Goal: Task Accomplishment & Management: Manage account settings

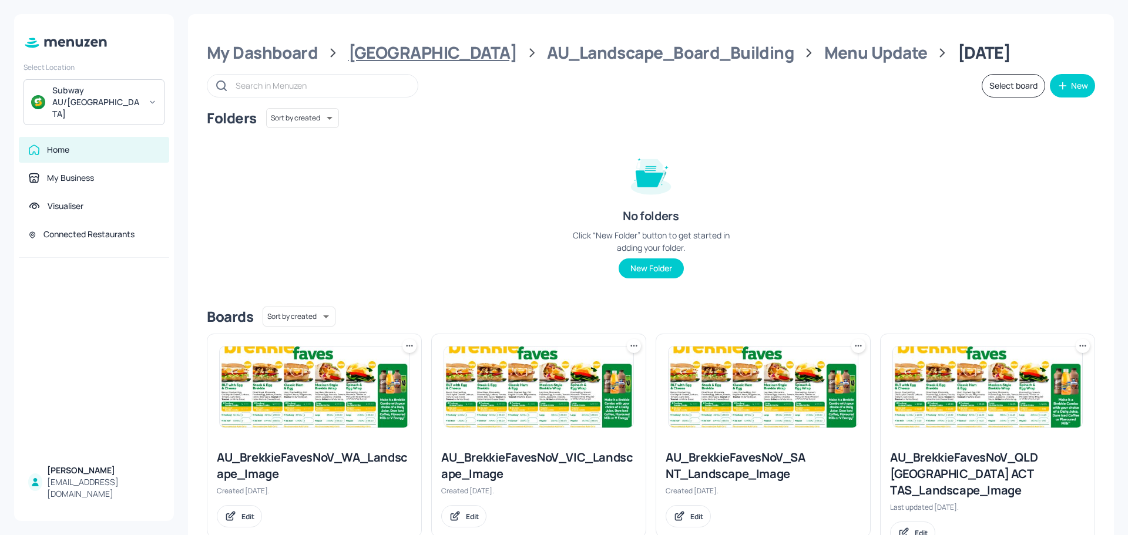
click at [387, 60] on div "[GEOGRAPHIC_DATA]" at bounding box center [433, 52] width 169 height 21
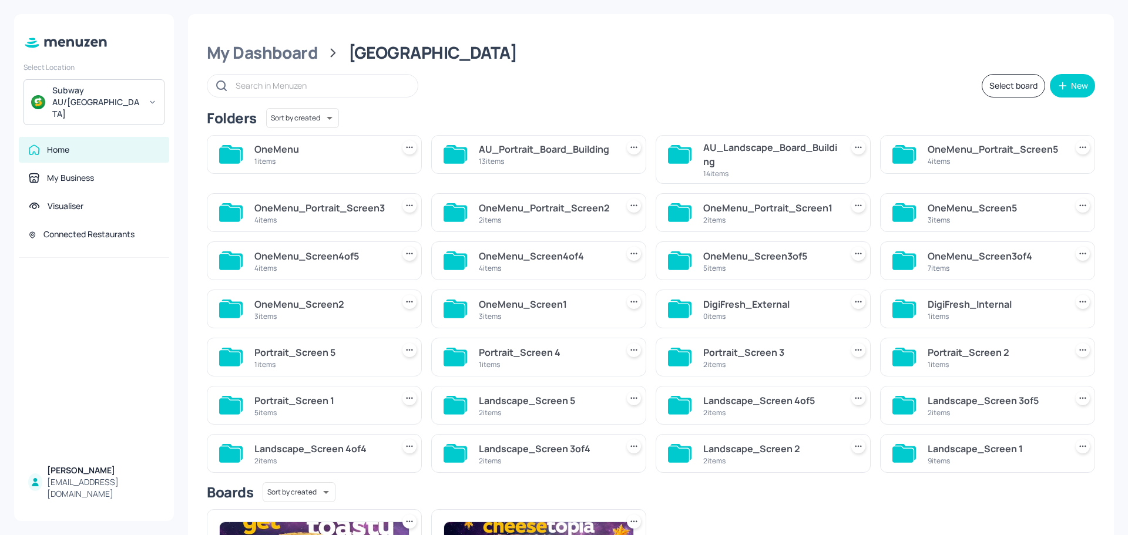
click at [521, 157] on div "13 items" at bounding box center [546, 161] width 134 height 10
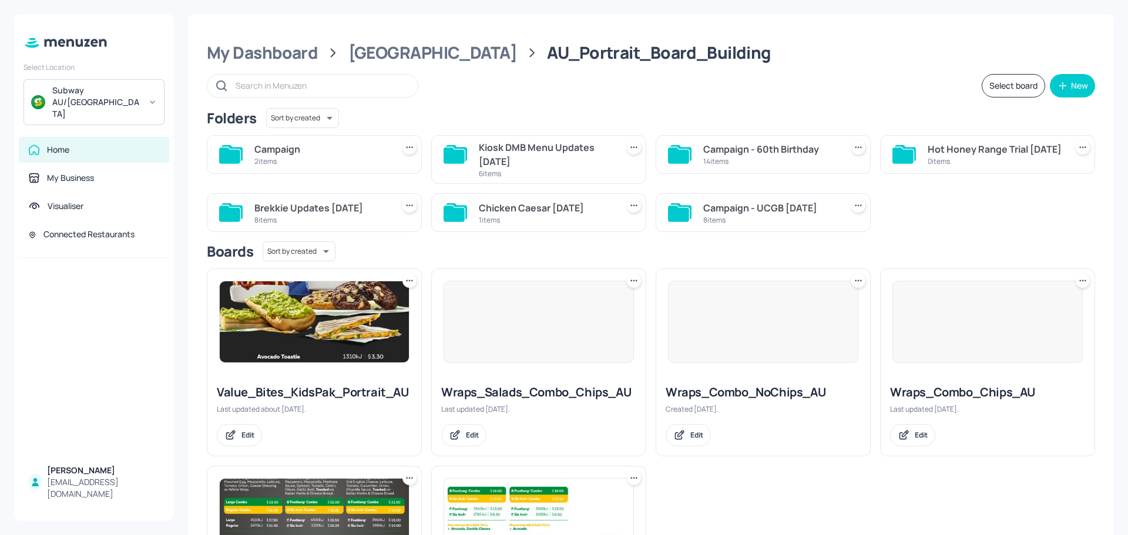
click at [297, 165] on div "2 items" at bounding box center [321, 161] width 134 height 10
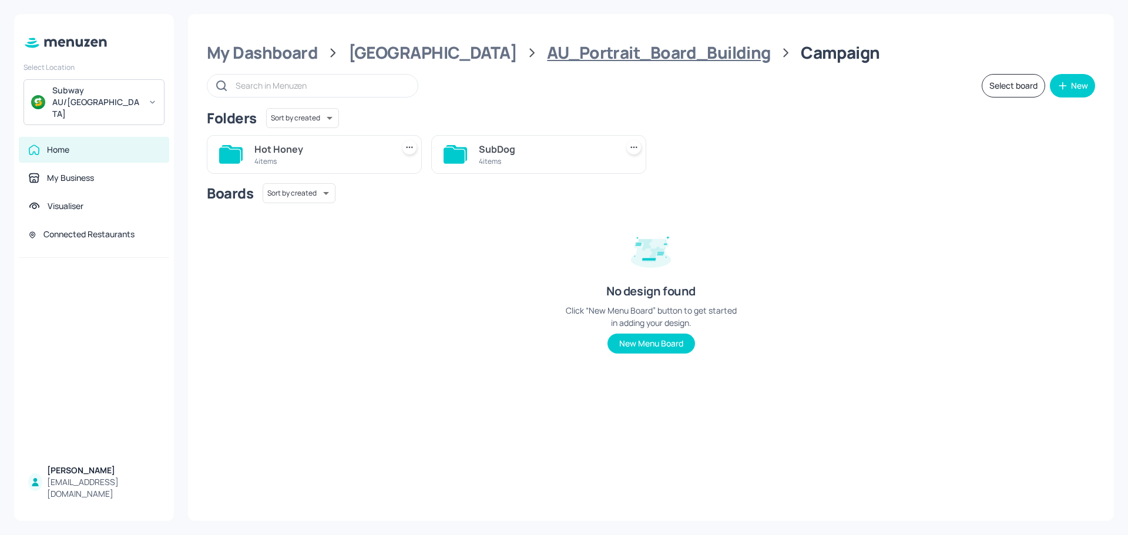
click at [589, 56] on div "AU_Portrait_Board_Building" at bounding box center [658, 52] width 223 height 21
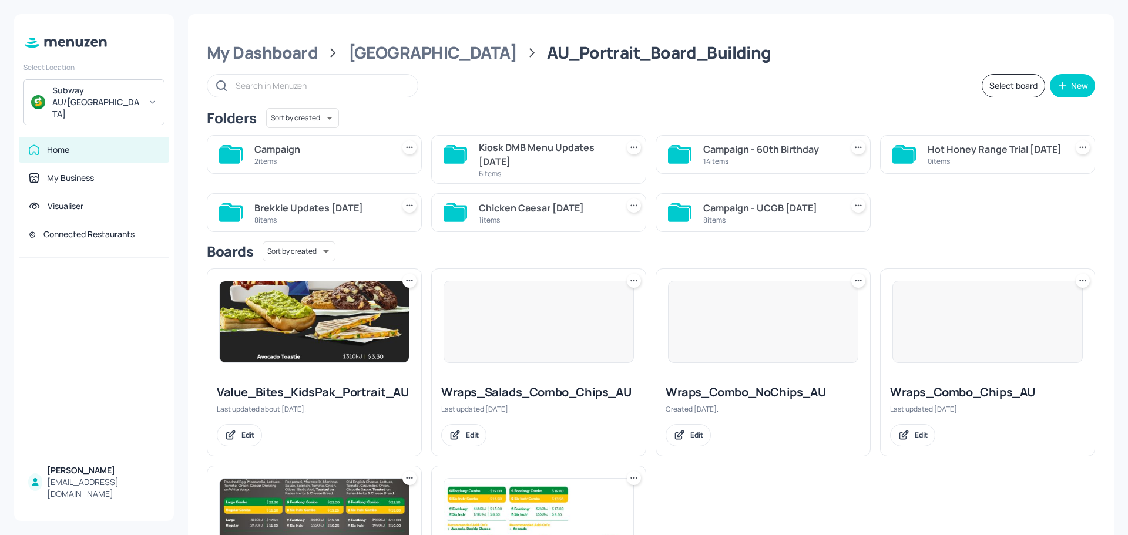
click at [535, 153] on div "Kiosk DMB Menu Updates [DATE]" at bounding box center [546, 154] width 134 height 28
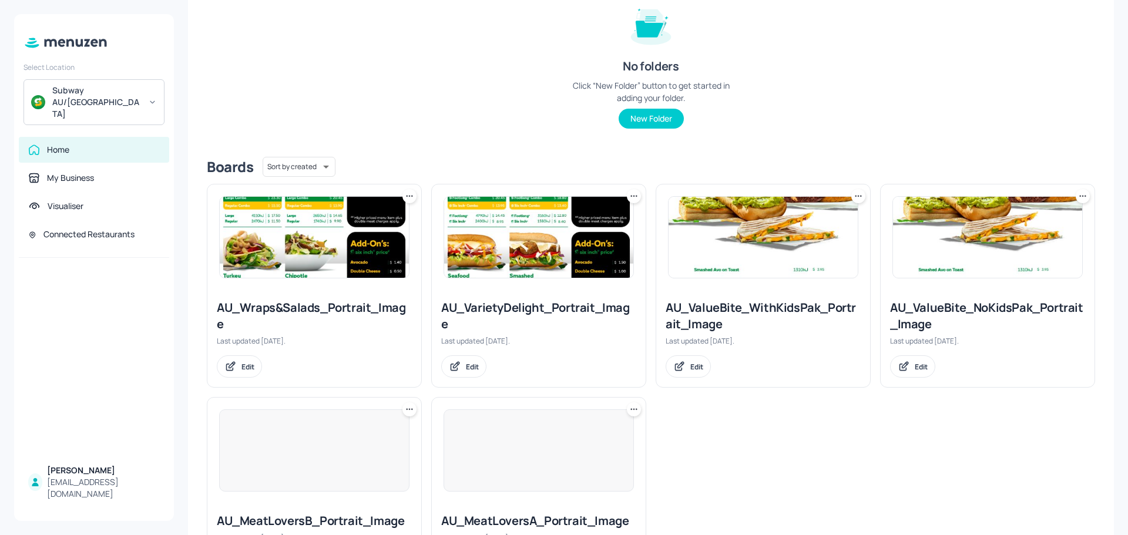
scroll to position [228, 0]
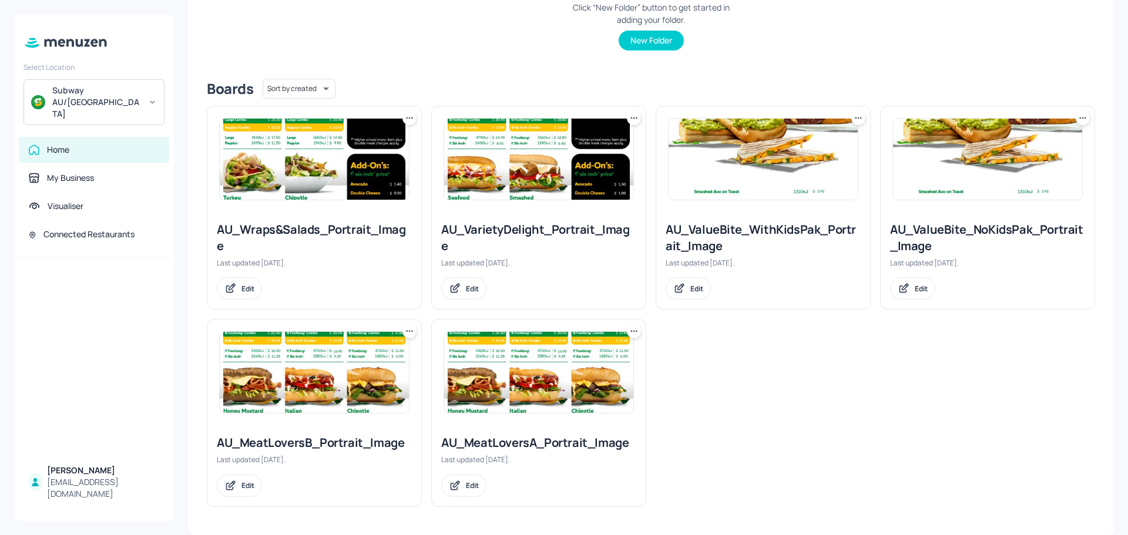
click at [752, 176] on img at bounding box center [763, 159] width 189 height 81
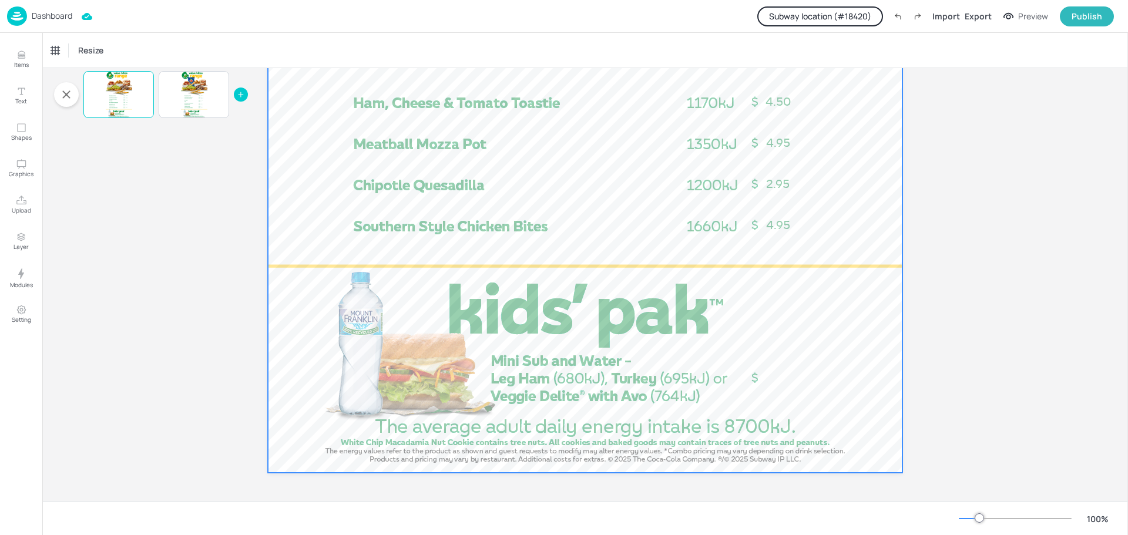
scroll to position [762, 0]
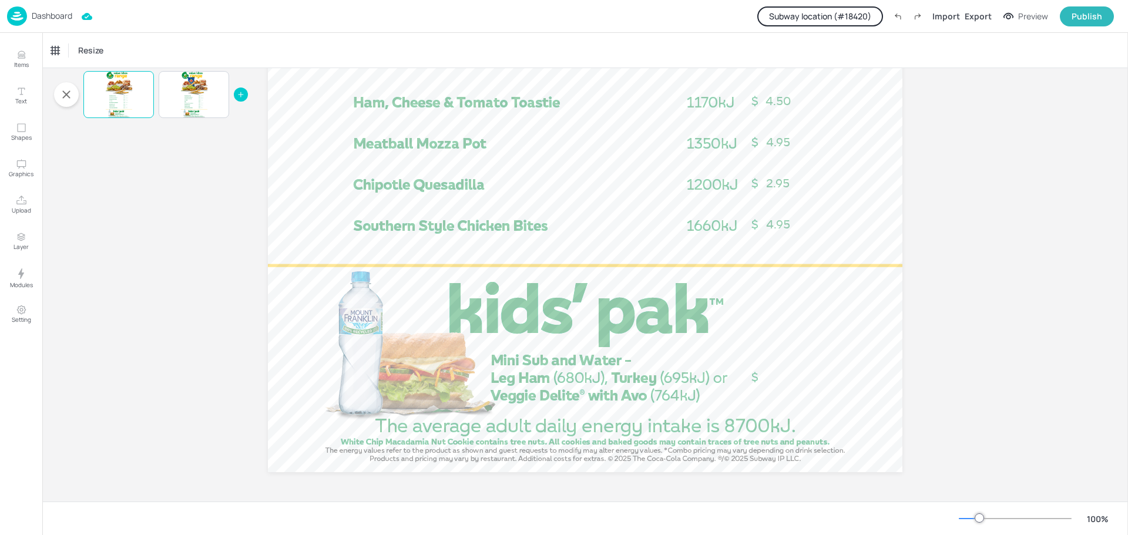
click at [825, 16] on button "Subway location (# 18420 )" at bounding box center [821, 16] width 126 height 20
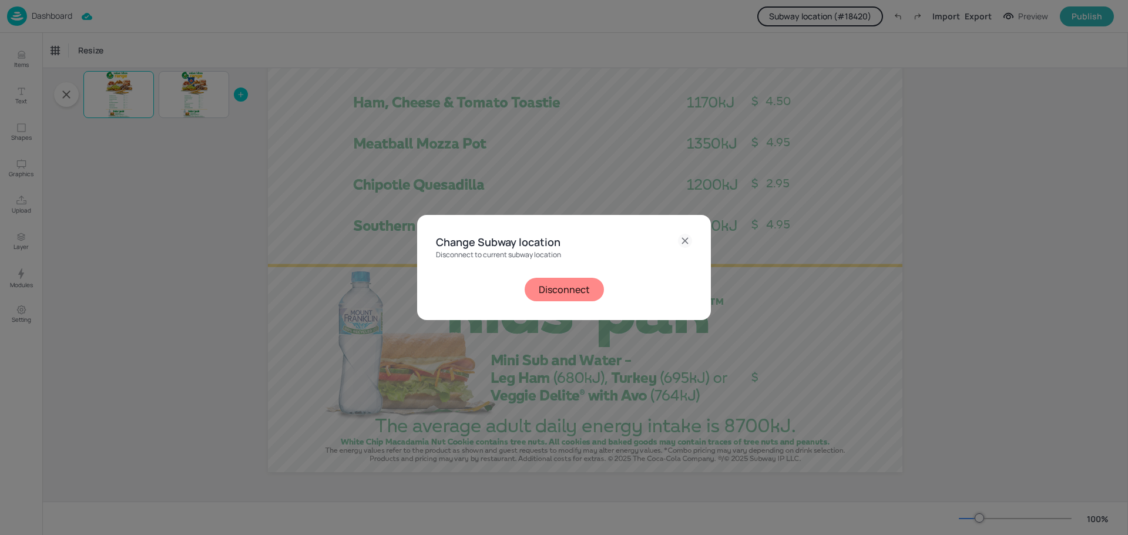
click at [589, 290] on button "Disconnect" at bounding box center [564, 290] width 79 height 24
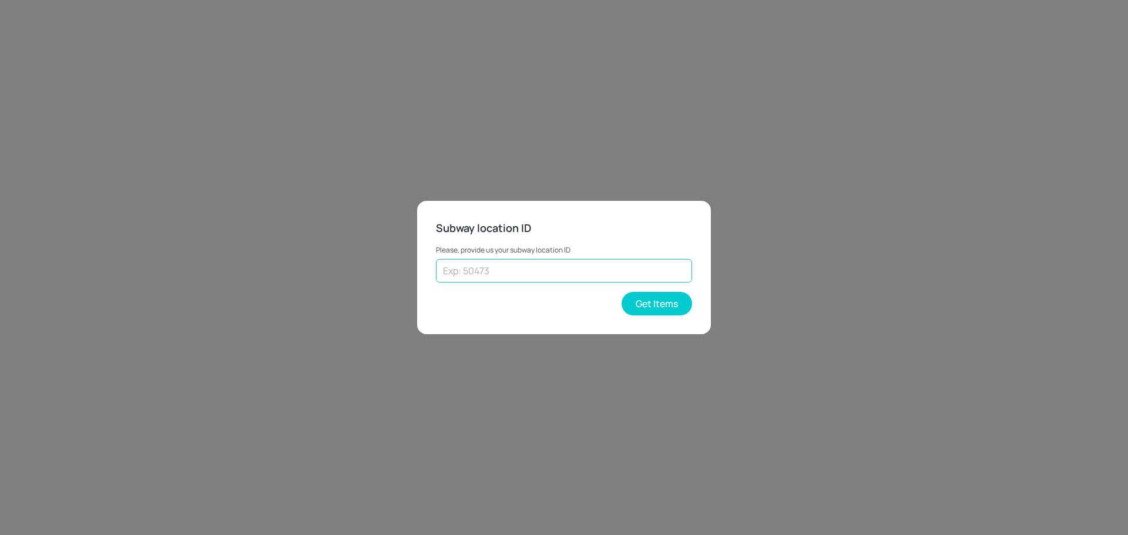
click at [553, 271] on input "text" at bounding box center [564, 271] width 256 height 24
paste input "25157"
type input "25157"
click at [639, 306] on button "Get Items" at bounding box center [657, 304] width 71 height 24
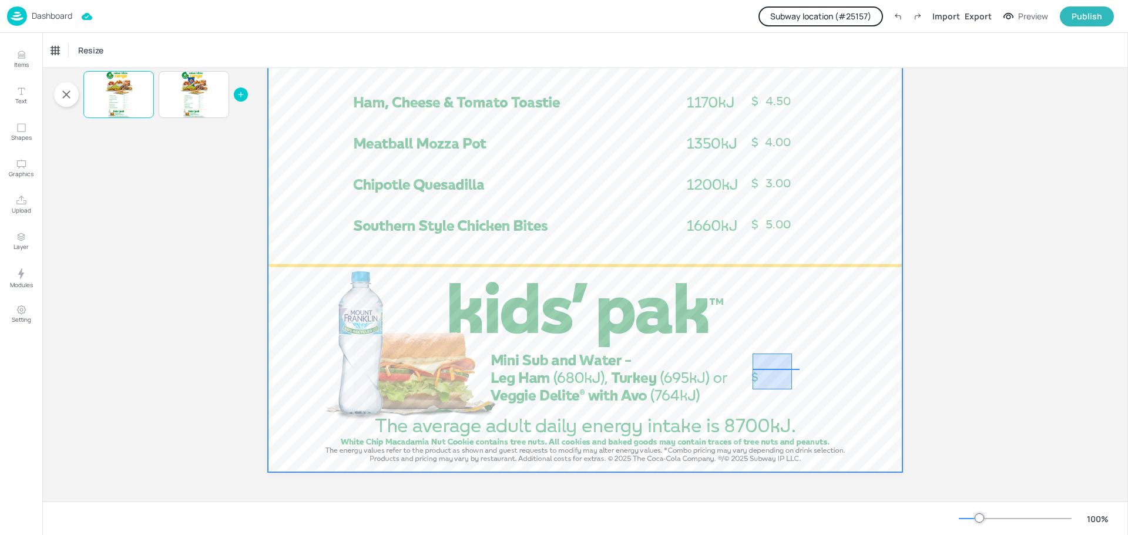
drag, startPoint x: 753, startPoint y: 354, endPoint x: 792, endPoint y: 390, distance: 53.3
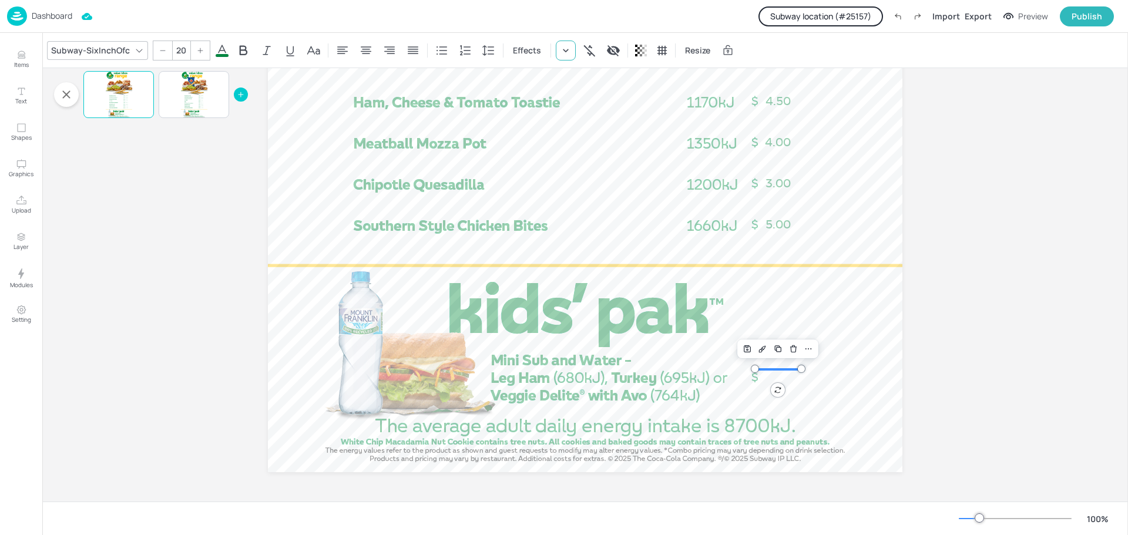
click at [564, 53] on icon at bounding box center [566, 51] width 12 height 12
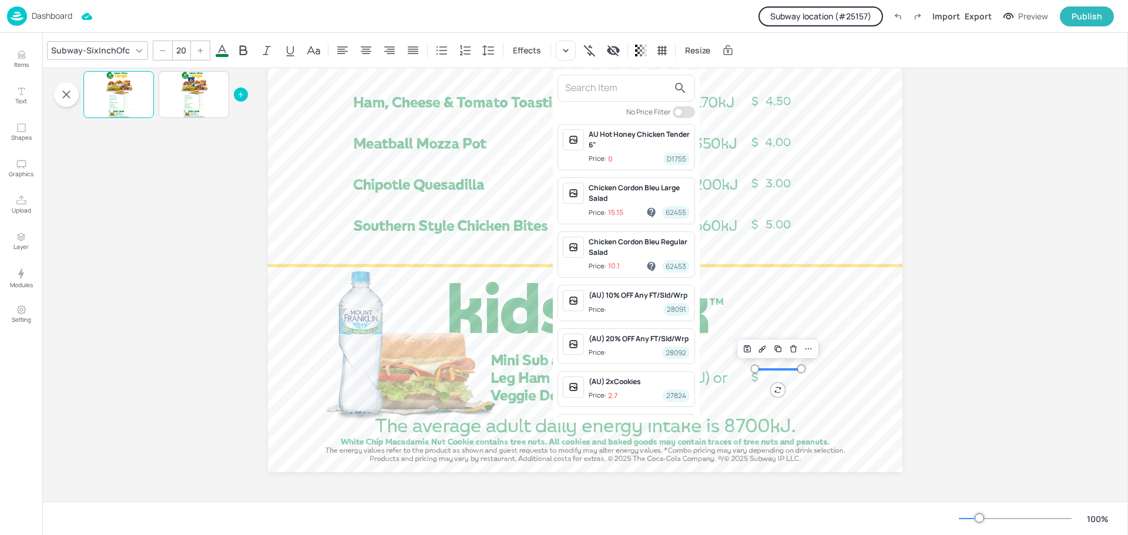
click at [456, 174] on div at bounding box center [564, 267] width 1128 height 535
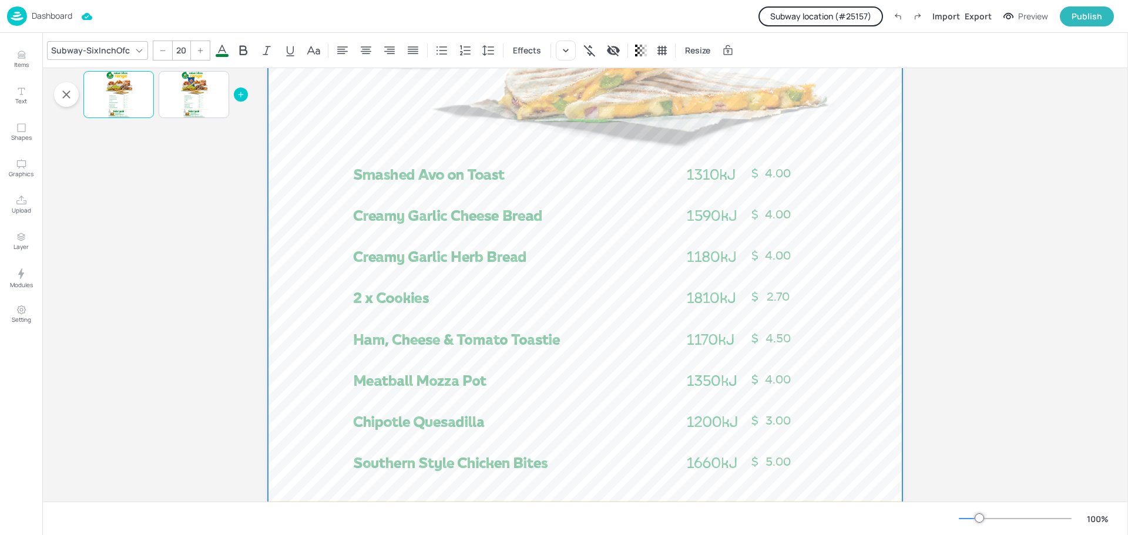
scroll to position [527, 0]
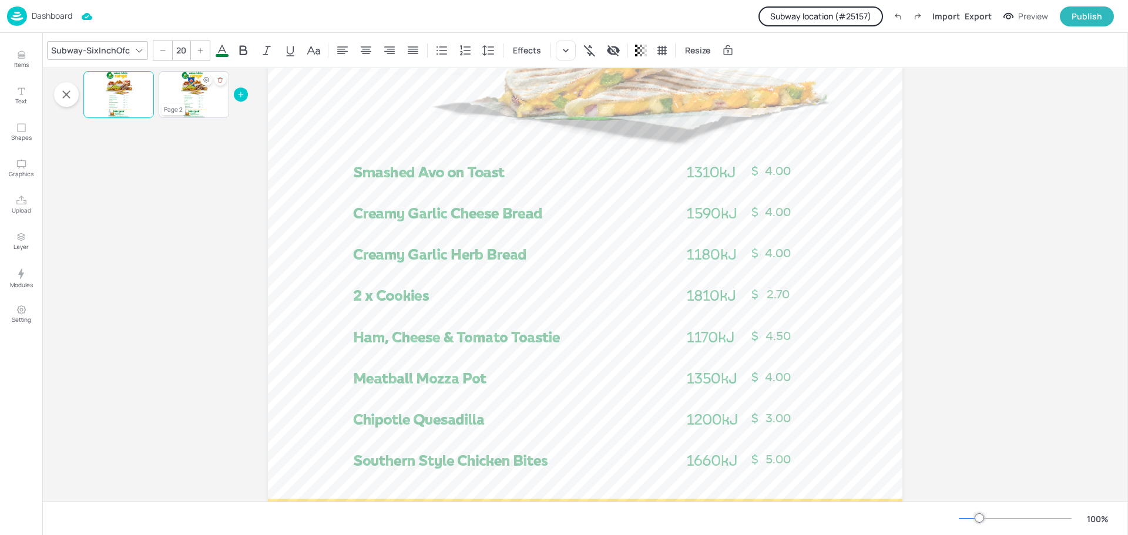
click at [186, 87] on div at bounding box center [194, 94] width 26 height 47
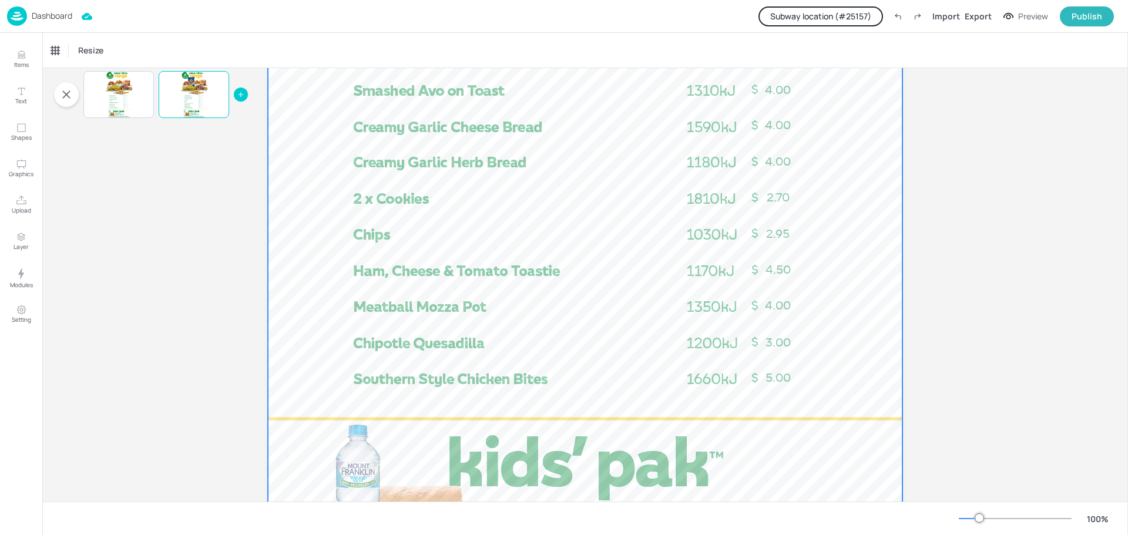
scroll to position [762, 0]
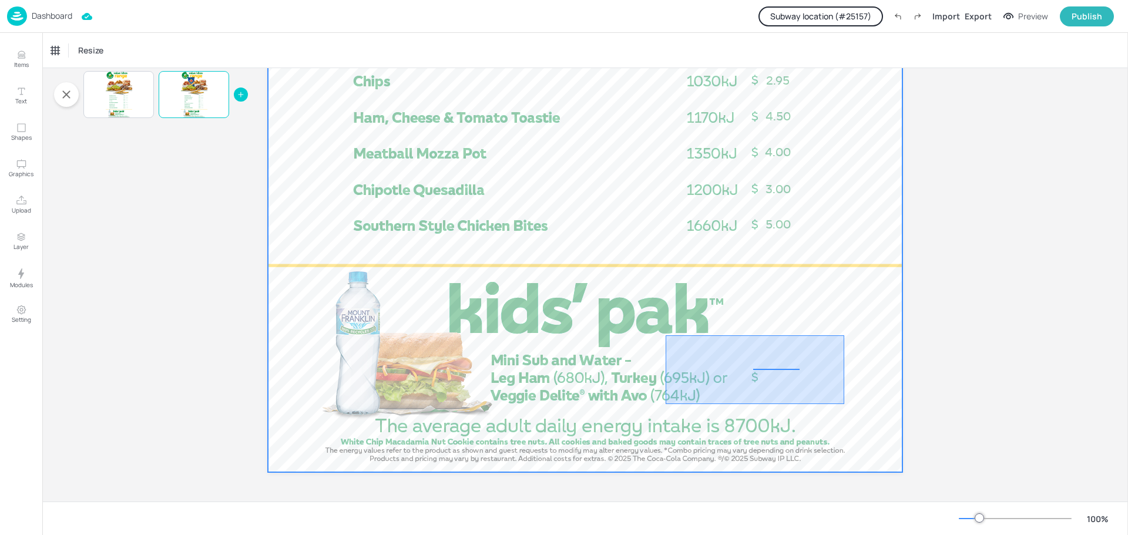
drag, startPoint x: 666, startPoint y: 336, endPoint x: 845, endPoint y: 404, distance: 191.5
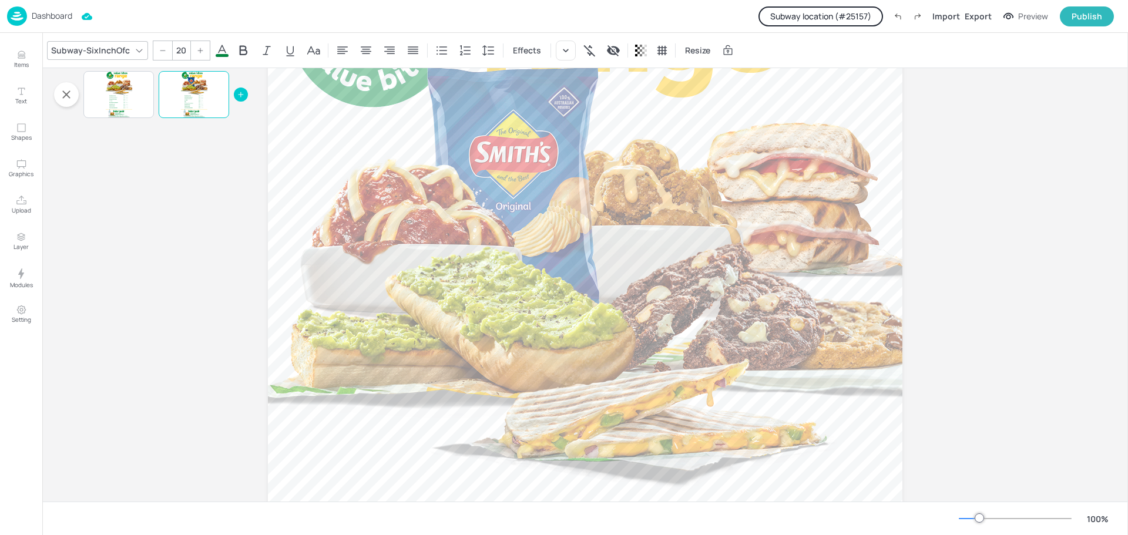
scroll to position [0, 0]
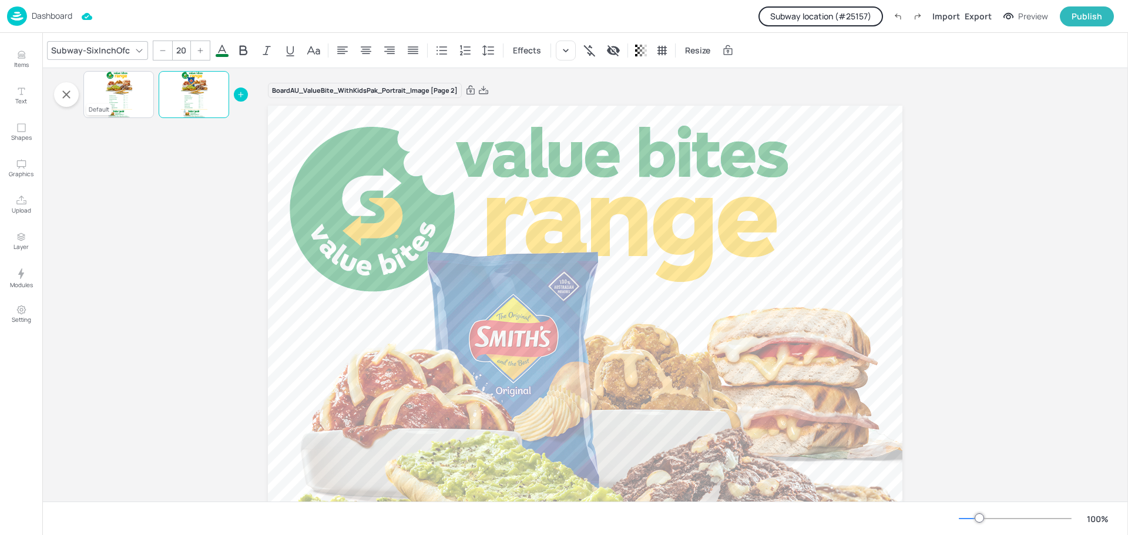
click at [119, 92] on div at bounding box center [119, 94] width 26 height 47
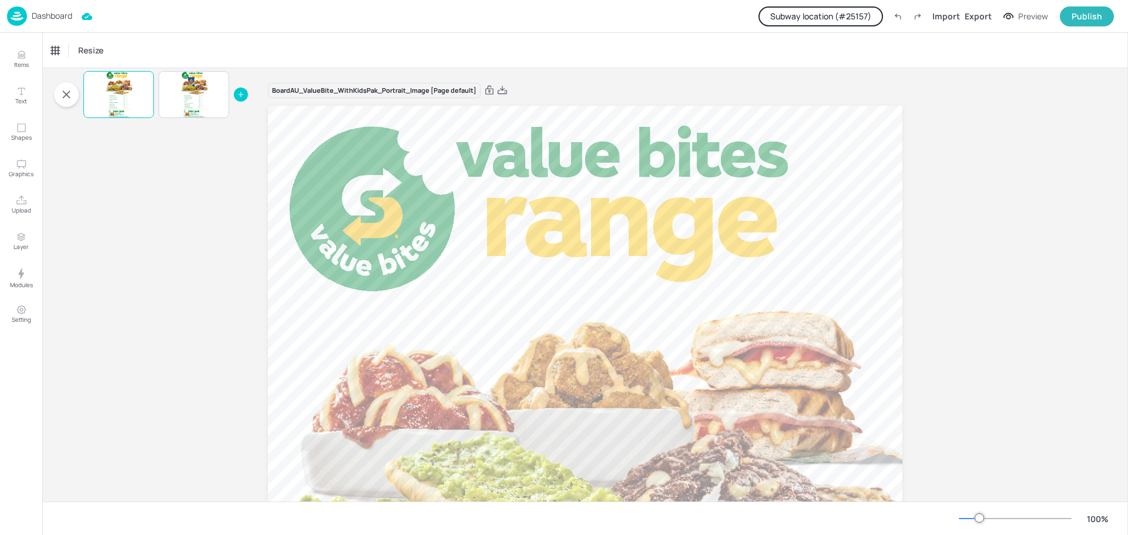
click at [56, 13] on p "Dashboard" at bounding box center [52, 16] width 41 height 8
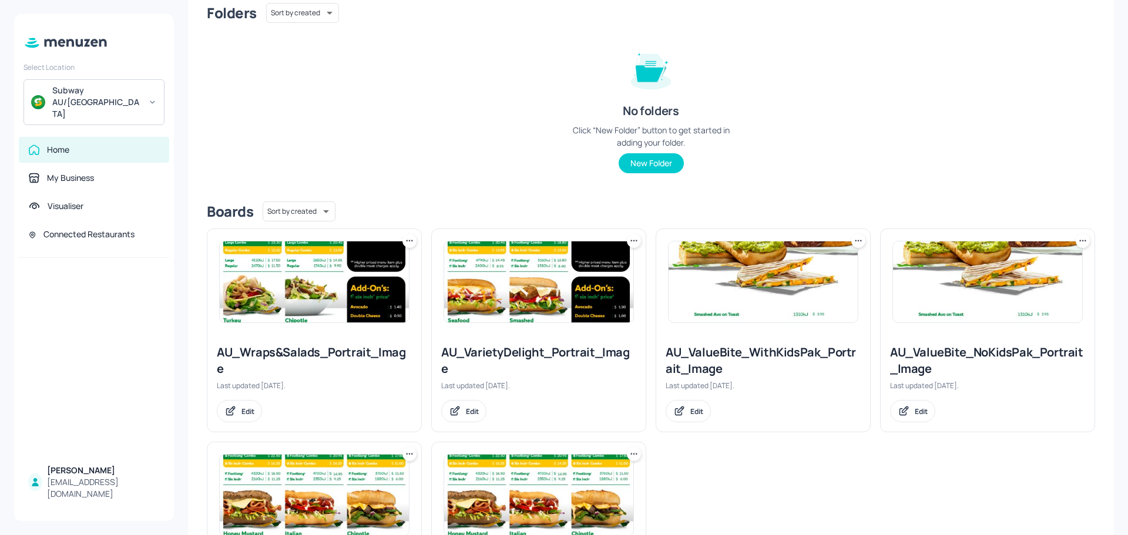
scroll to position [228, 0]
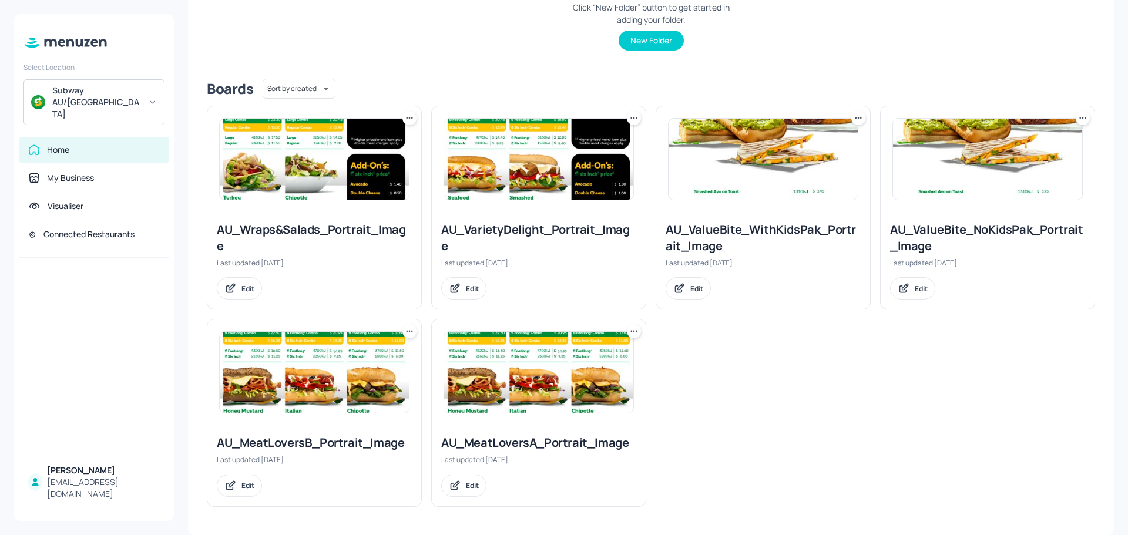
click at [776, 172] on img at bounding box center [763, 159] width 189 height 81
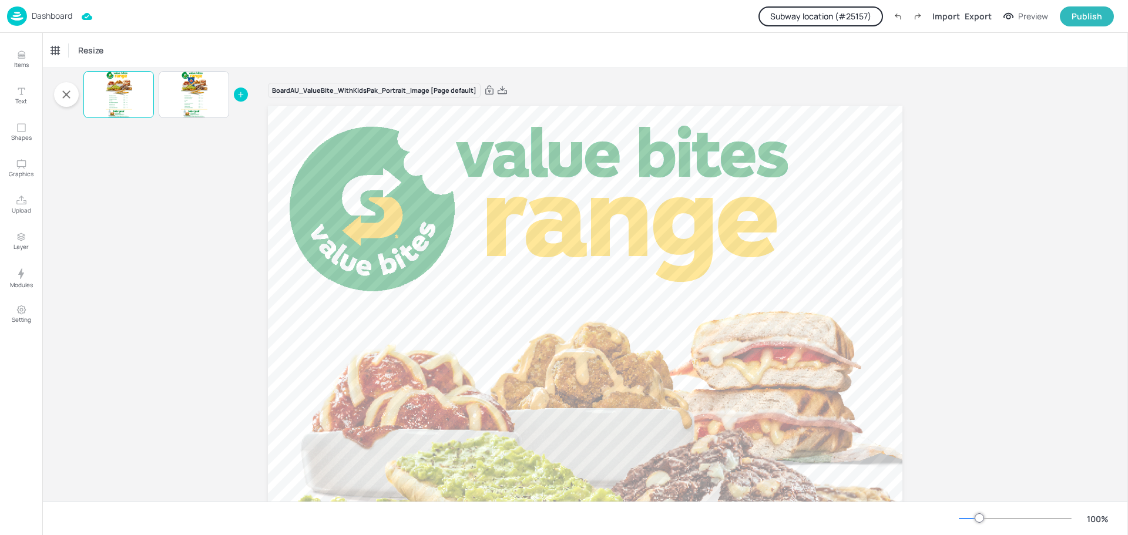
click at [25, 18] on img at bounding box center [17, 15] width 20 height 19
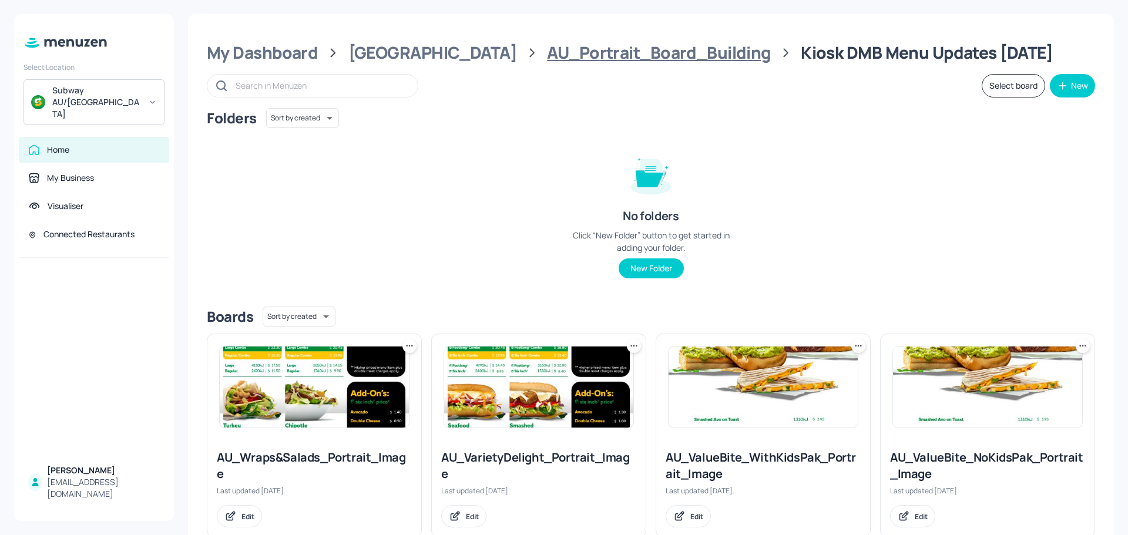
click at [562, 55] on div "AU_Portrait_Board_Building" at bounding box center [658, 52] width 223 height 21
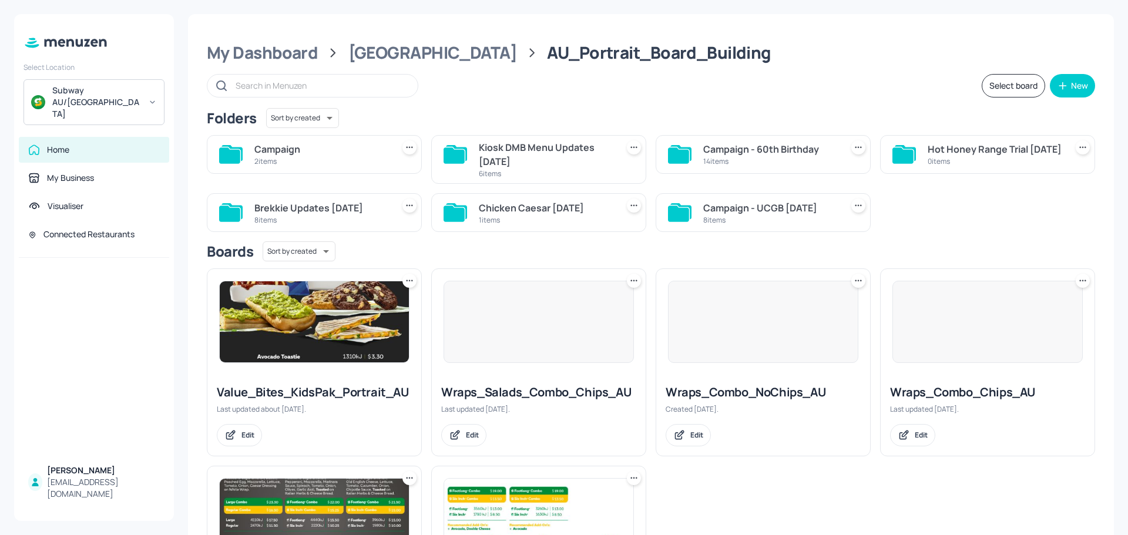
click at [731, 150] on div "Campaign - 60th Birthday" at bounding box center [771, 149] width 134 height 14
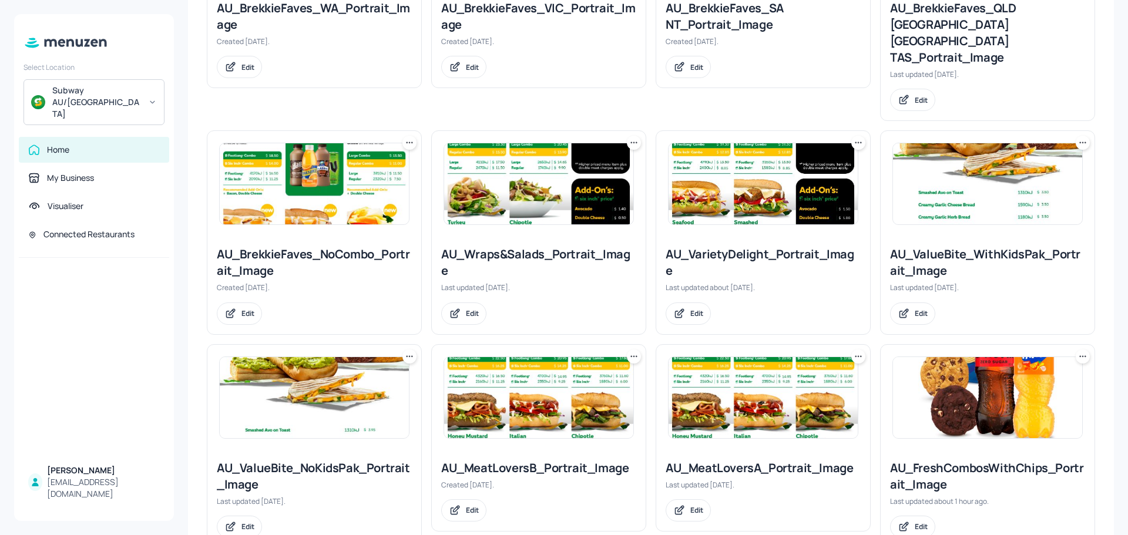
scroll to position [470, 0]
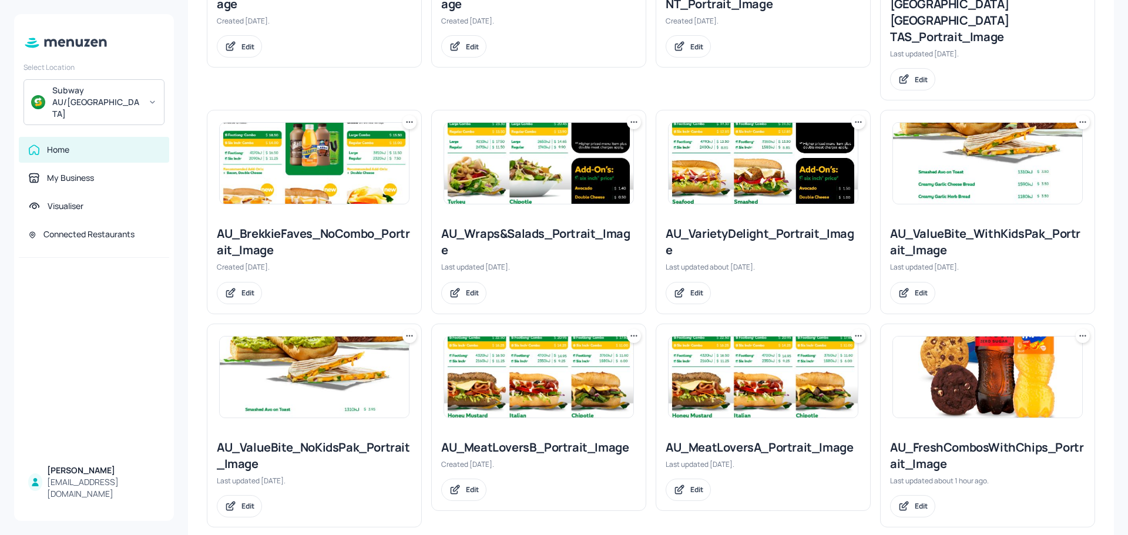
click at [974, 169] on img at bounding box center [987, 163] width 189 height 81
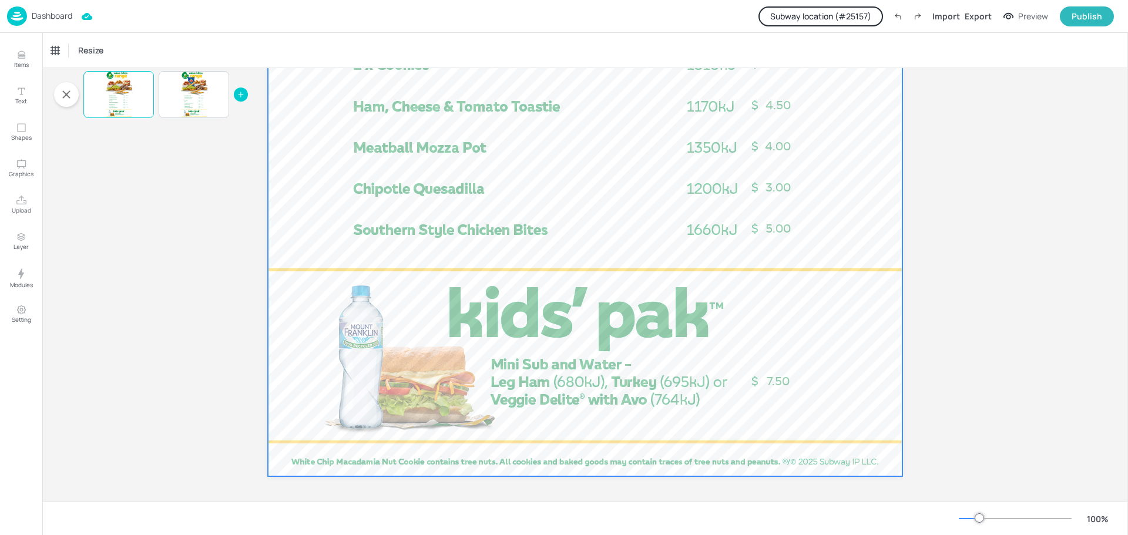
scroll to position [762, 0]
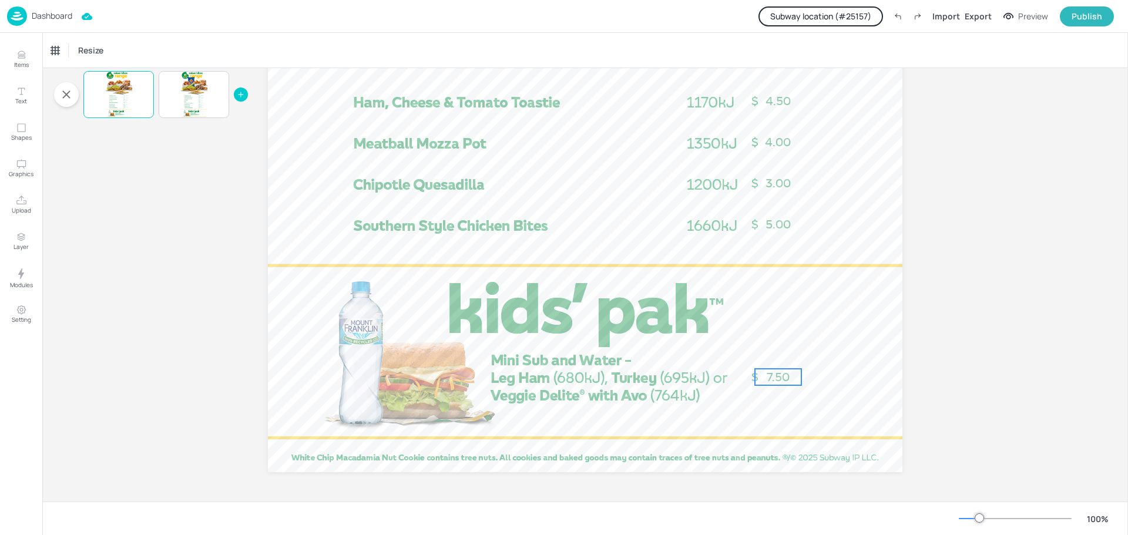
click at [775, 369] on p "7.50" at bounding box center [778, 377] width 46 height 16
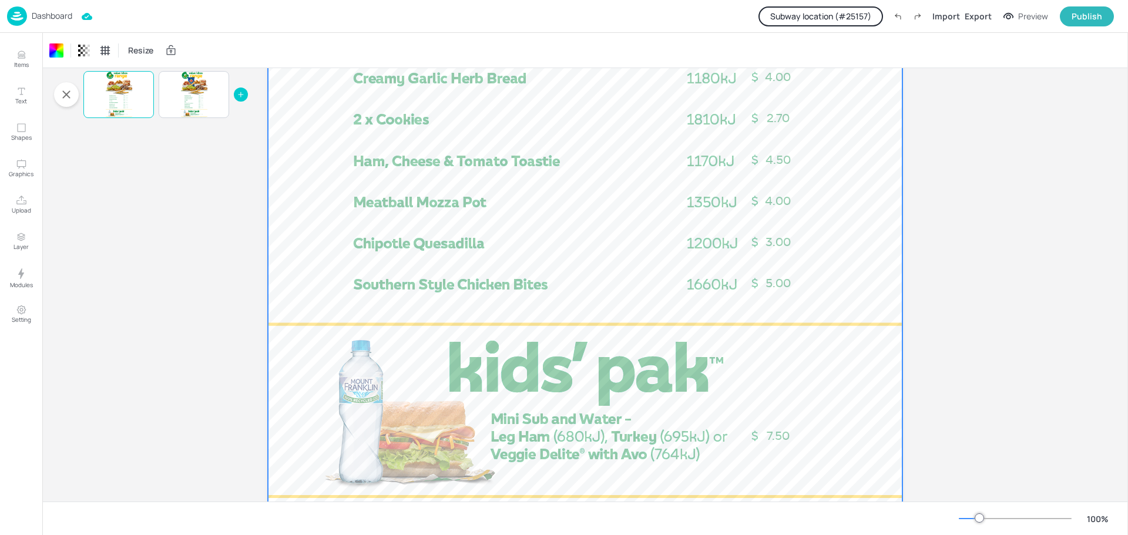
scroll to position [409, 0]
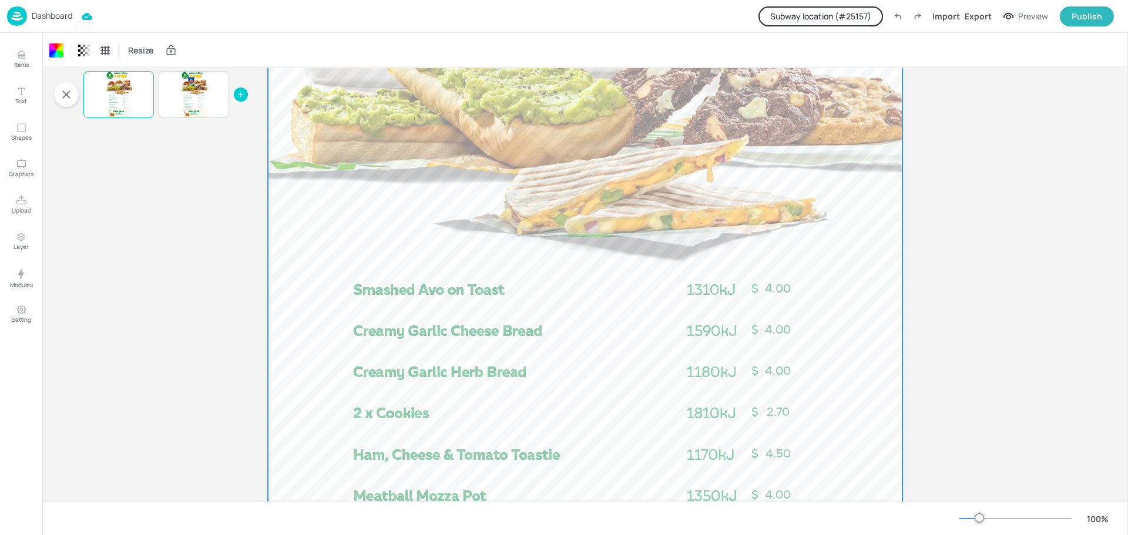
click at [50, 19] on p "Dashboard" at bounding box center [52, 16] width 41 height 8
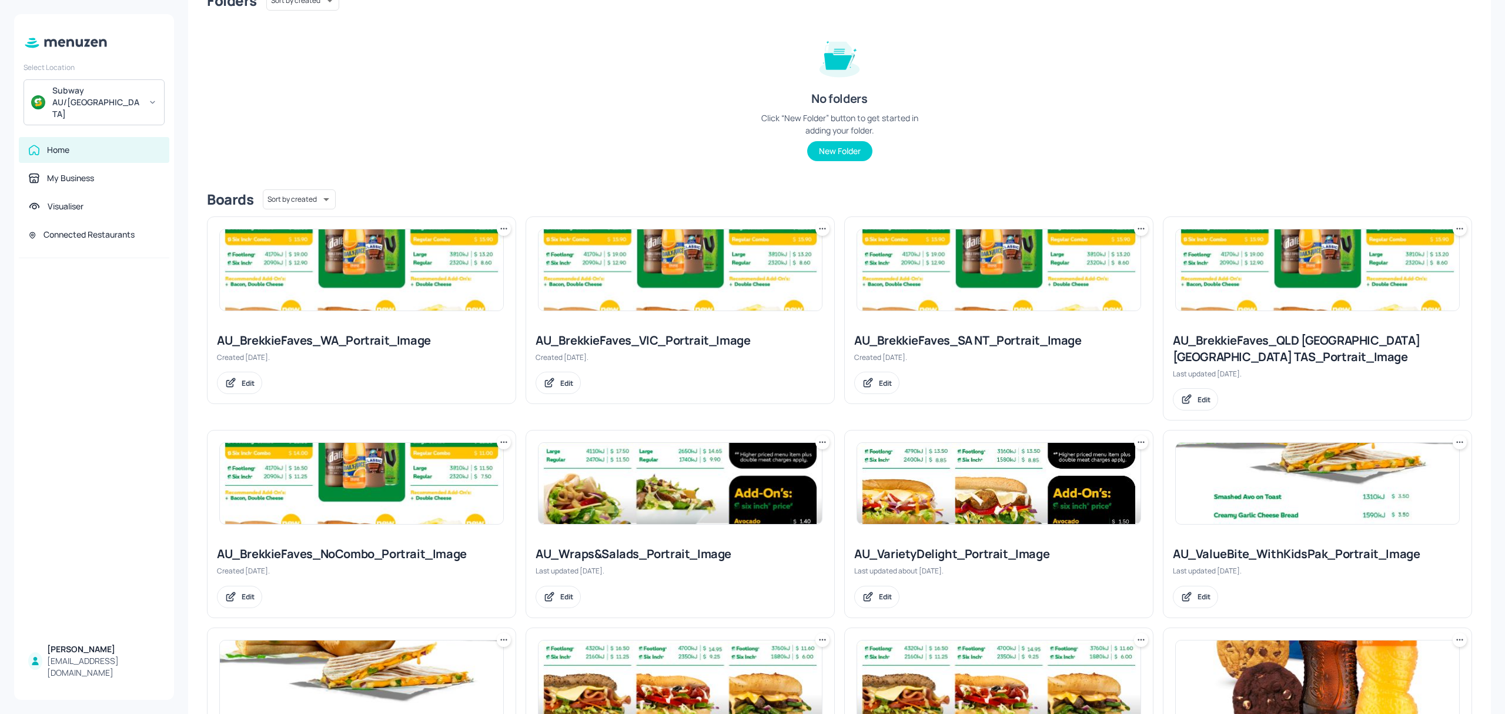
scroll to position [39, 0]
